Goal: Book appointment/travel/reservation

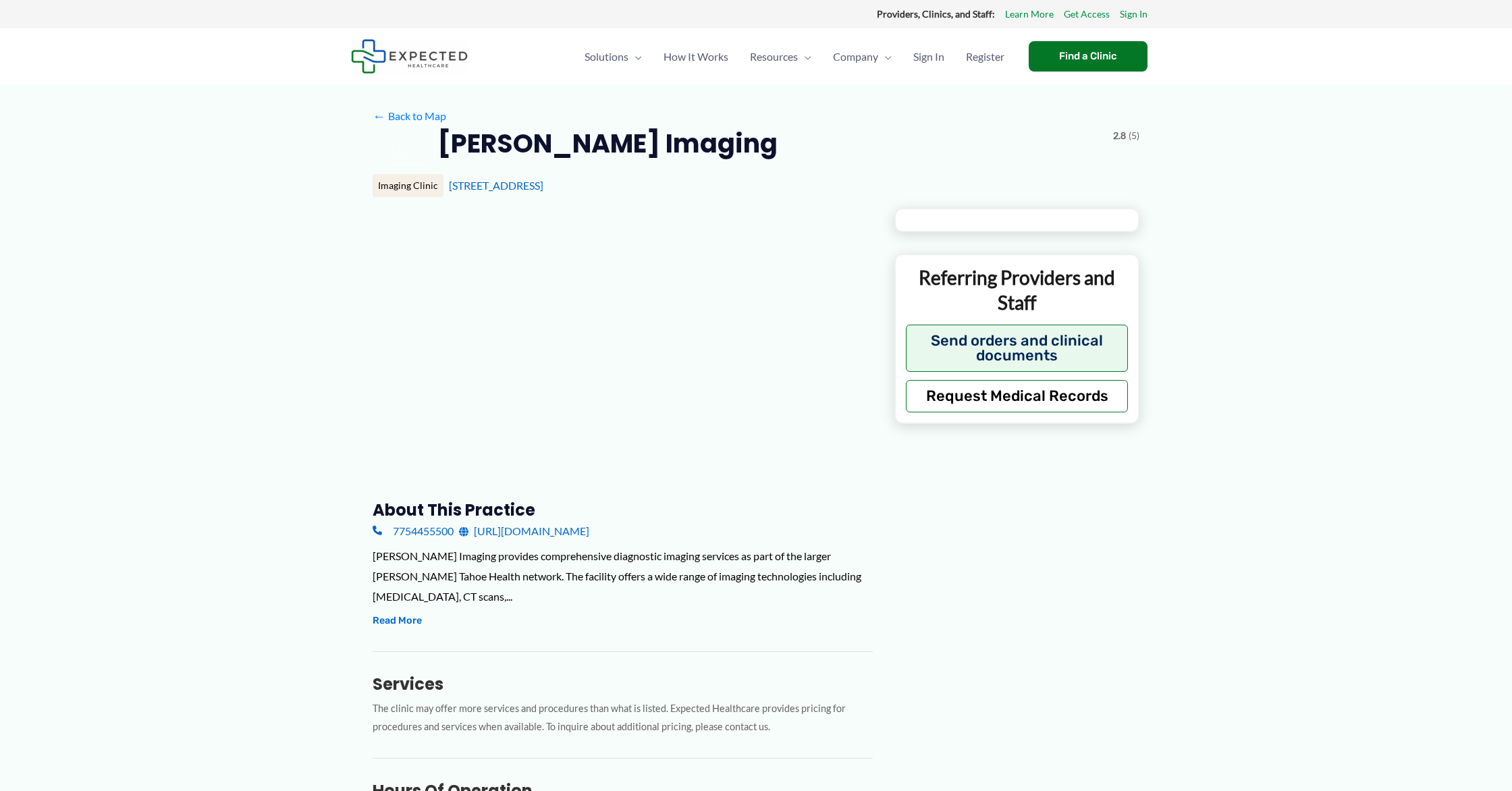
type input "**********"
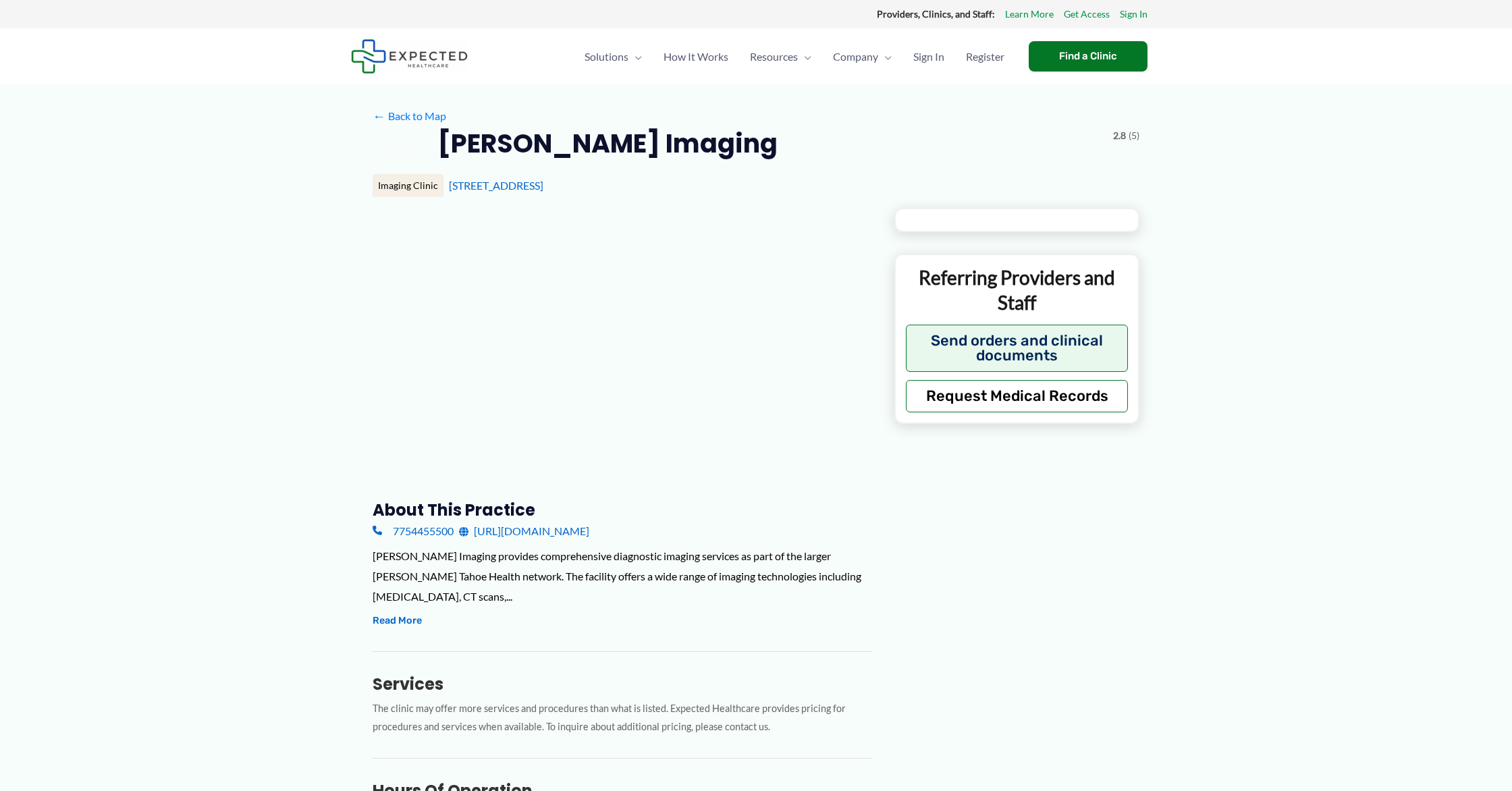
type input "**********"
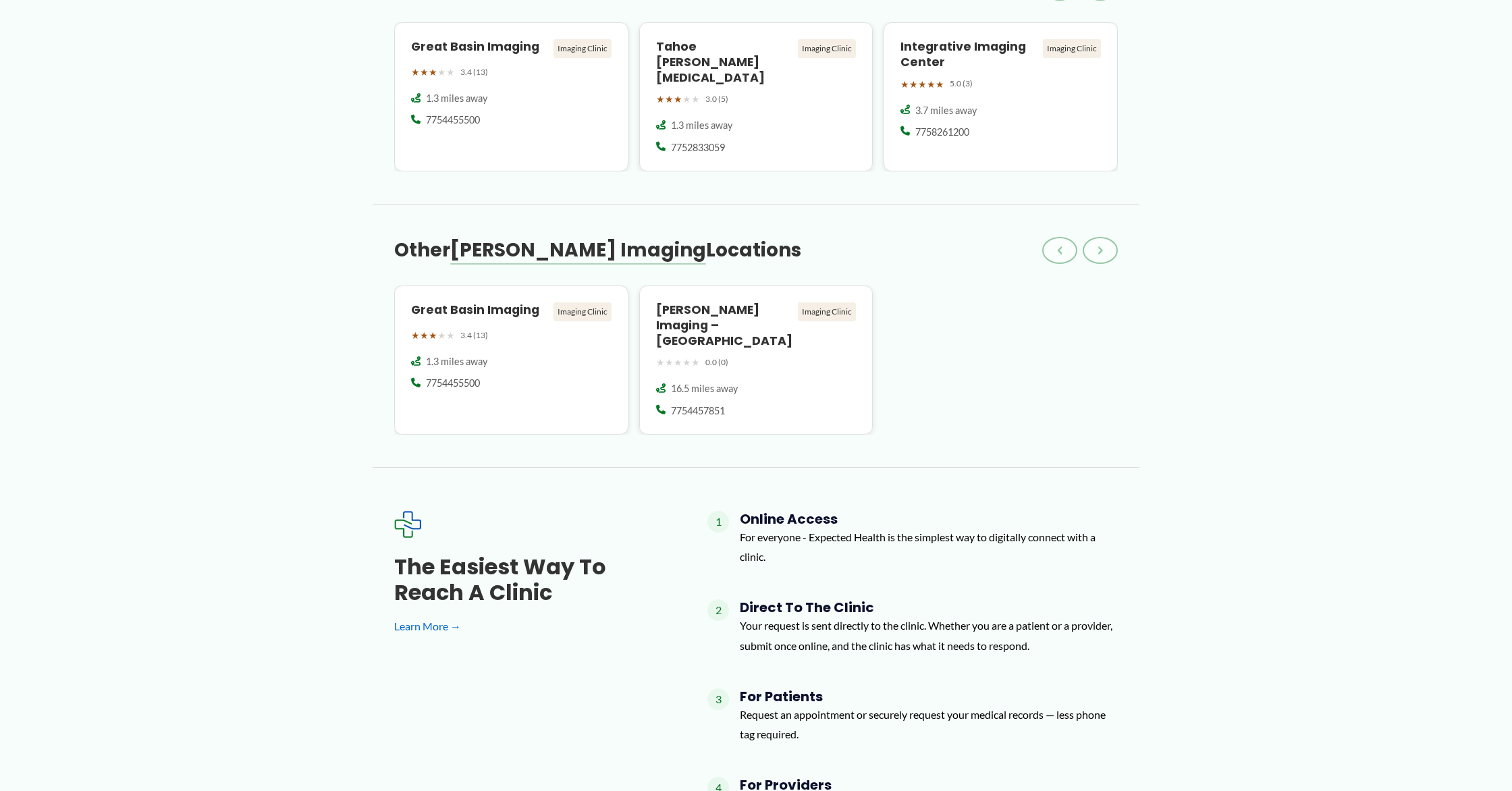
scroll to position [1247, 0]
